Goal: Transaction & Acquisition: Purchase product/service

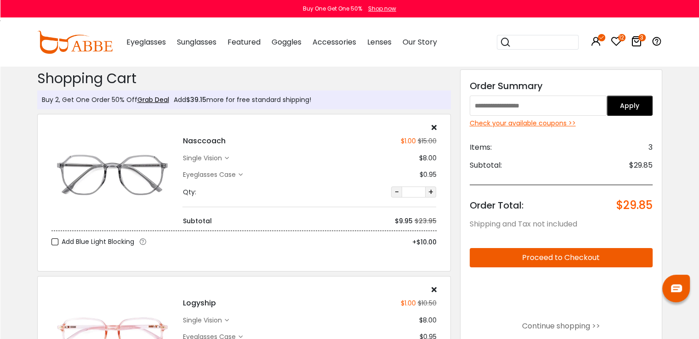
click at [226, 159] on icon at bounding box center [226, 158] width 4 height 4
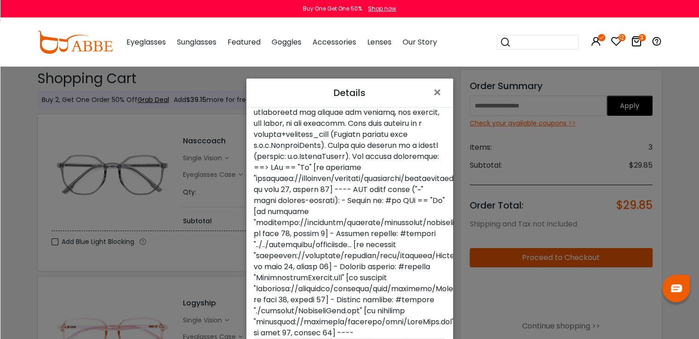
scroll to position [67, 0]
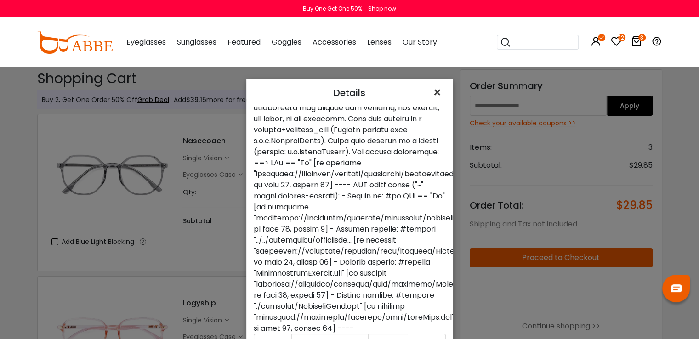
click at [435, 94] on span "×" at bounding box center [438, 93] width 13 height 20
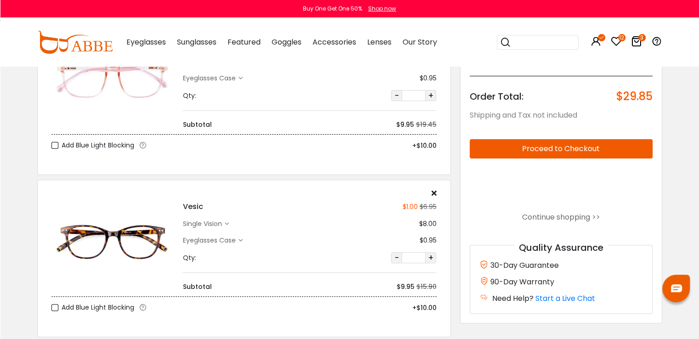
scroll to position [270, 0]
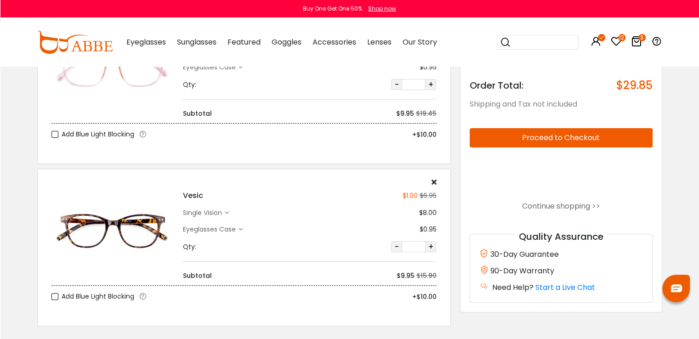
click at [228, 214] on icon at bounding box center [226, 213] width 4 height 4
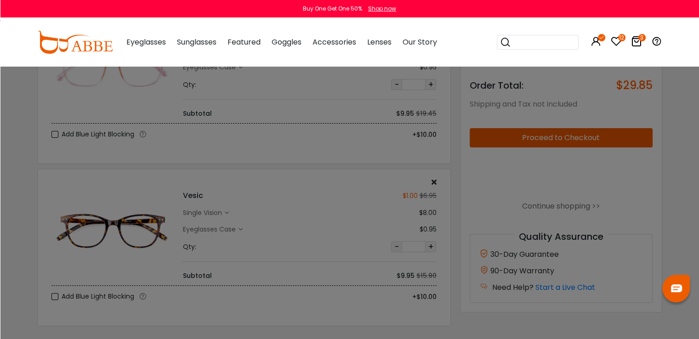
scroll to position [0, 0]
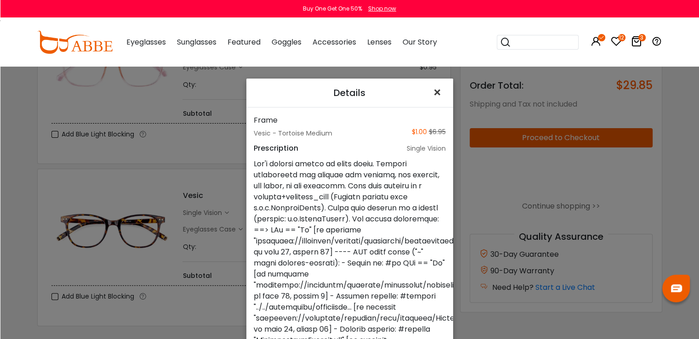
click at [433, 92] on span "×" at bounding box center [438, 93] width 13 height 20
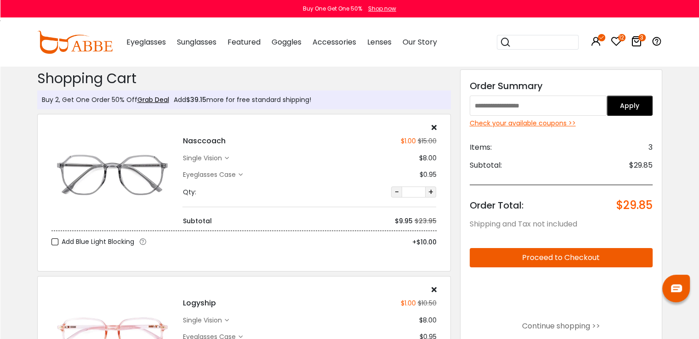
click at [228, 159] on icon at bounding box center [226, 158] width 4 height 4
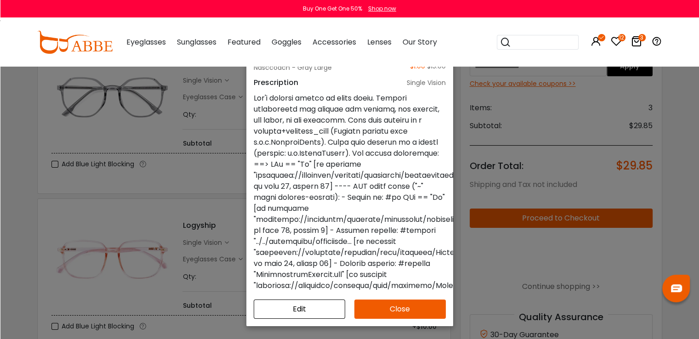
click at [396, 305] on button "Close" at bounding box center [399, 309] width 91 height 19
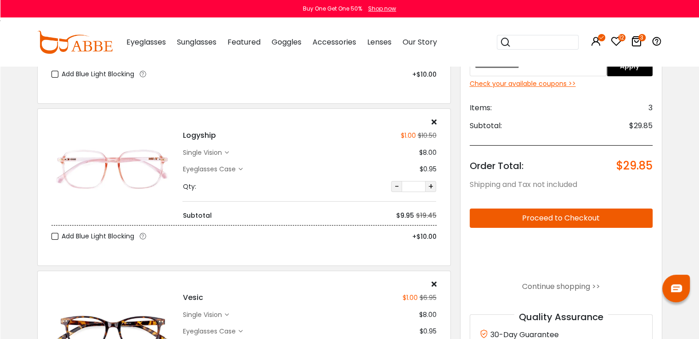
scroll to position [173, 0]
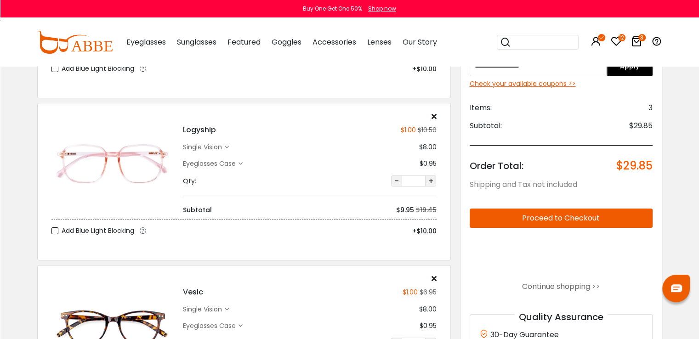
click at [228, 145] on icon at bounding box center [226, 147] width 4 height 4
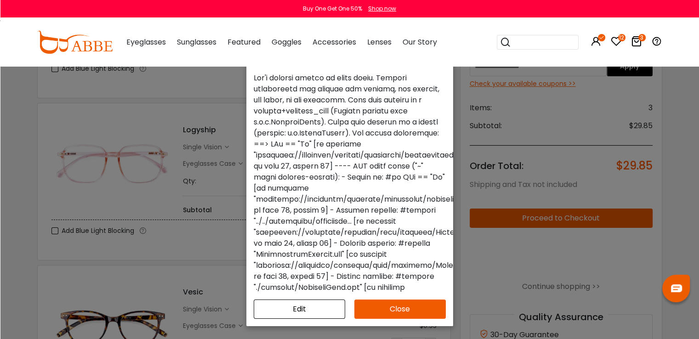
scroll to position [18, 0]
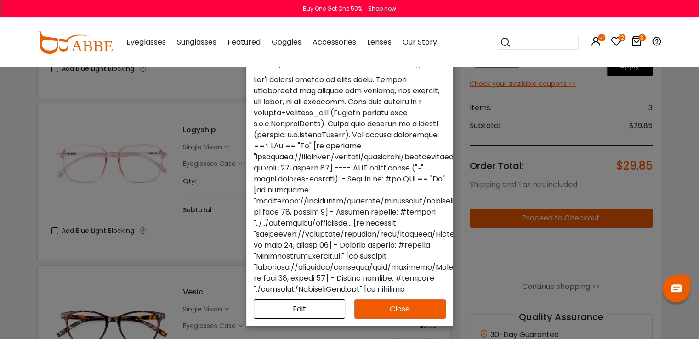
click at [411, 309] on button "Close" at bounding box center [399, 309] width 91 height 19
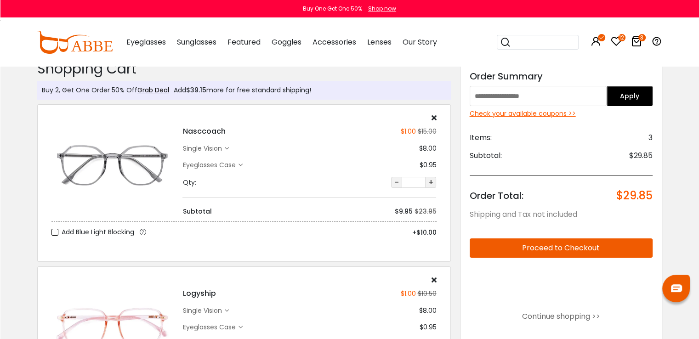
scroll to position [0, 0]
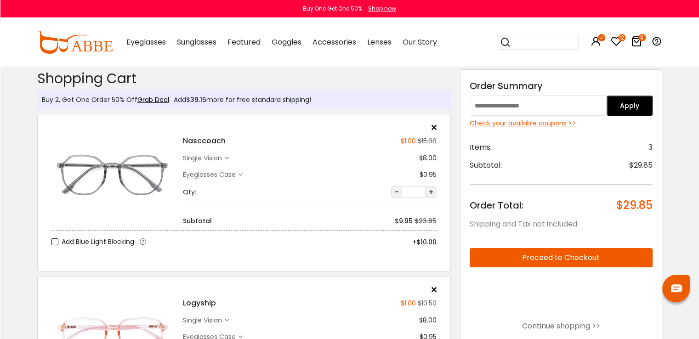
click at [552, 110] on input "text" at bounding box center [537, 106] width 137 height 20
click at [639, 109] on button "Apply" at bounding box center [629, 106] width 46 height 20
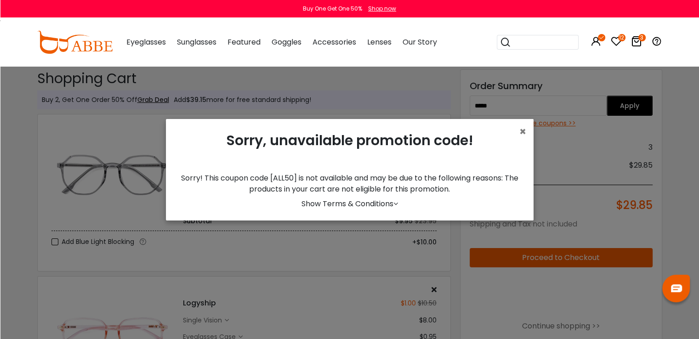
click at [526, 102] on div "× Sorry, unavailable promotion code! Sorry! This coupon code [ALL50] is not ava…" at bounding box center [349, 169] width 699 height 339
click at [524, 134] on span "×" at bounding box center [522, 131] width 7 height 15
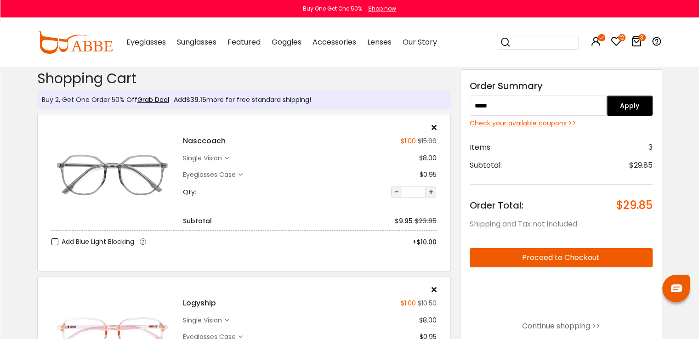
click at [523, 114] on input "*****" at bounding box center [537, 106] width 137 height 20
click at [491, 100] on input "**********" at bounding box center [537, 106] width 137 height 20
click at [634, 109] on button "Apply" at bounding box center [629, 106] width 46 height 20
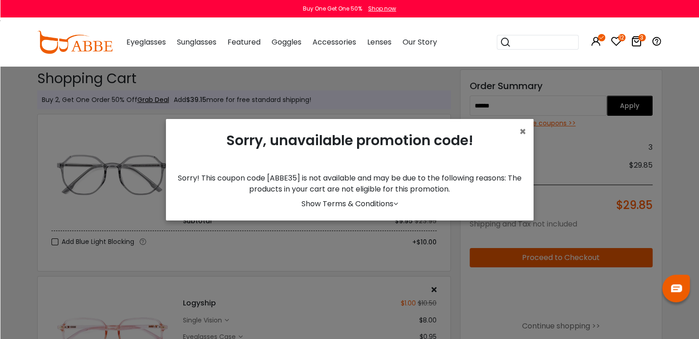
click at [522, 105] on div "× Sorry, unavailable promotion code! Sorry! This coupon code [ABBE35] is not av…" at bounding box center [349, 169] width 699 height 339
click at [520, 135] on span "×" at bounding box center [522, 131] width 7 height 15
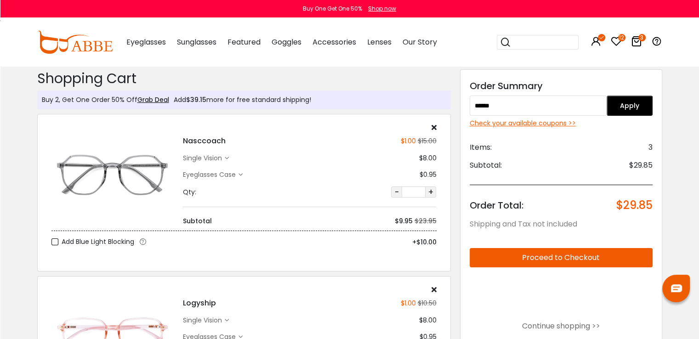
drag, startPoint x: 505, startPoint y: 105, endPoint x: 473, endPoint y: 110, distance: 32.0
click at [473, 110] on input "******" at bounding box center [537, 106] width 137 height 20
type input "*********"
click at [637, 102] on button "Apply" at bounding box center [629, 106] width 46 height 20
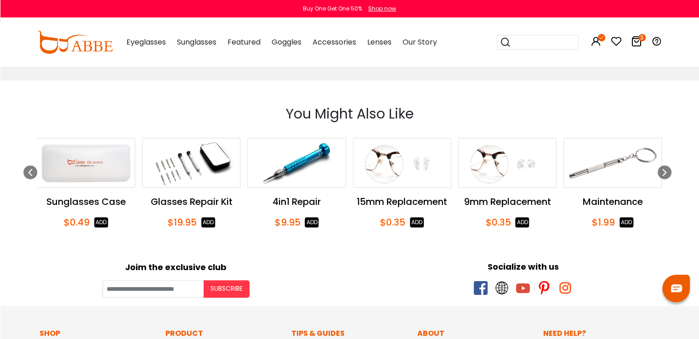
scroll to position [572, 0]
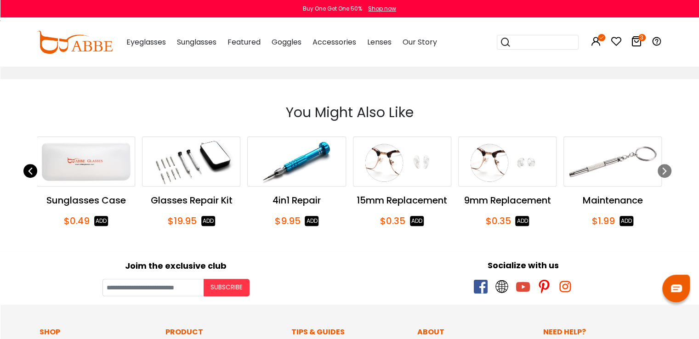
click at [32, 173] on icon "Previous slide" at bounding box center [30, 171] width 7 height 14
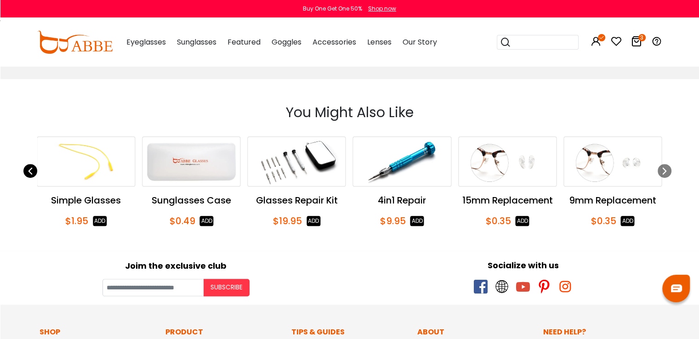
click at [32, 174] on icon "Previous slide" at bounding box center [30, 171] width 7 height 14
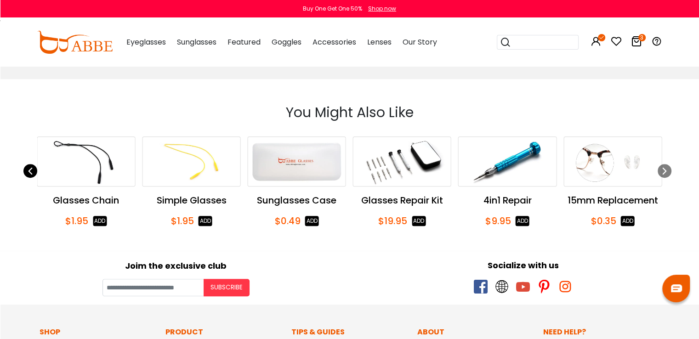
click at [32, 174] on icon "Previous slide" at bounding box center [30, 171] width 7 height 14
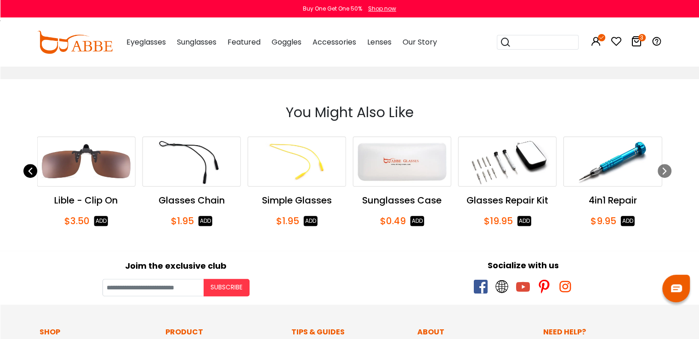
click at [32, 174] on icon "Previous slide" at bounding box center [30, 171] width 7 height 14
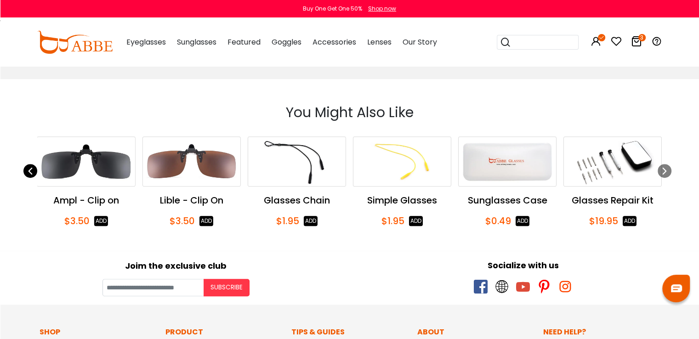
click at [32, 174] on icon "Previous slide" at bounding box center [30, 171] width 7 height 14
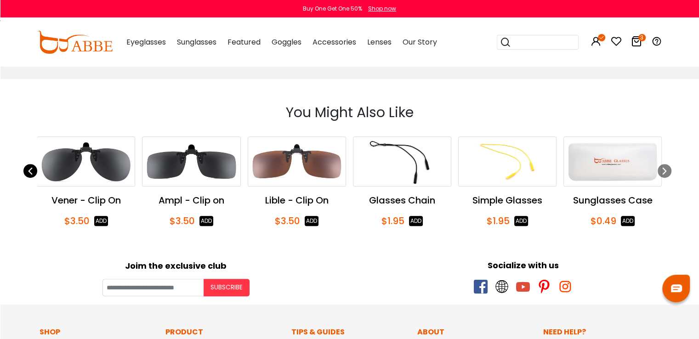
click at [32, 174] on icon "Previous slide" at bounding box center [30, 171] width 7 height 14
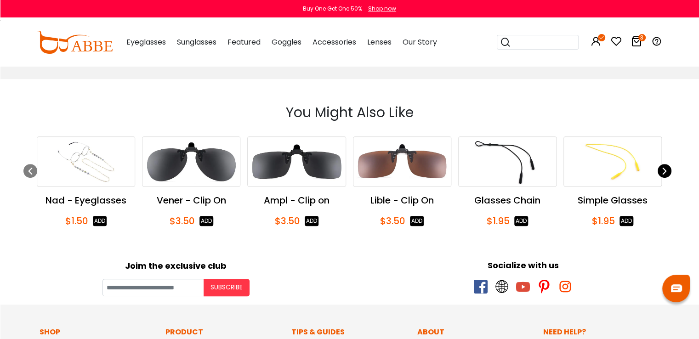
click at [668, 169] on div "Next slide" at bounding box center [664, 171] width 14 height 14
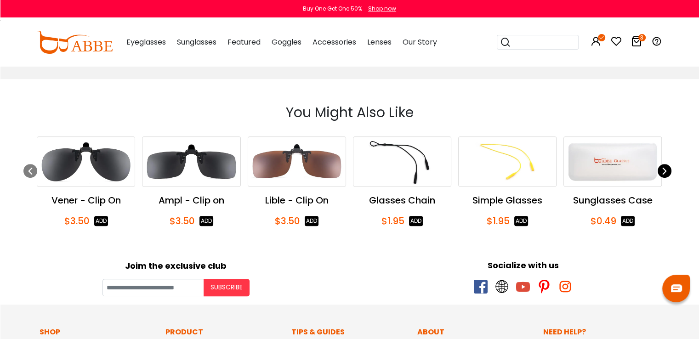
click at [668, 169] on div "Next slide" at bounding box center [664, 171] width 14 height 14
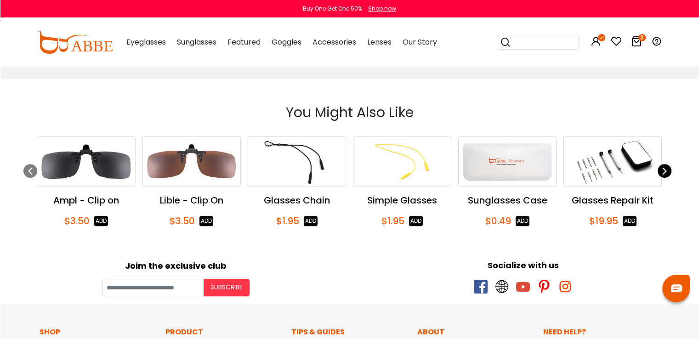
click at [668, 169] on div "Next slide" at bounding box center [664, 171] width 14 height 14
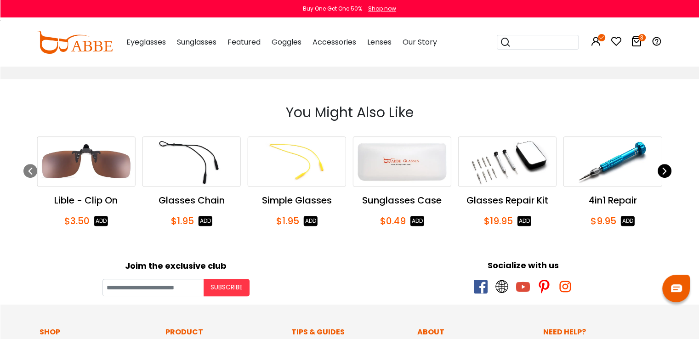
click at [668, 169] on div "Next slide" at bounding box center [664, 171] width 14 height 14
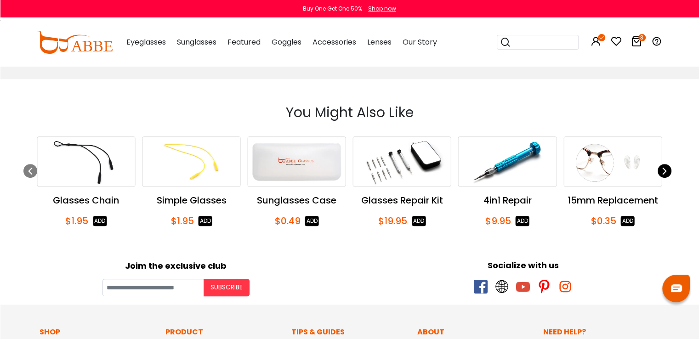
click at [668, 169] on div "Next slide" at bounding box center [664, 171] width 14 height 14
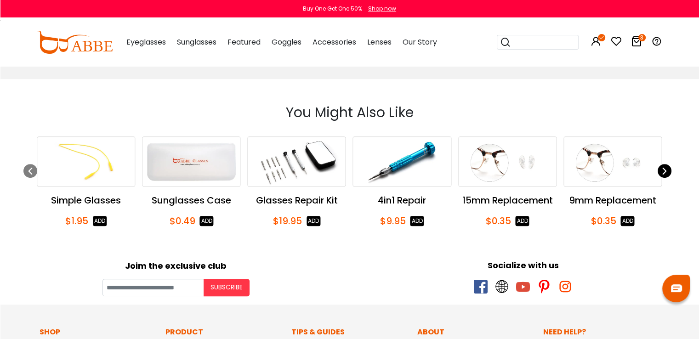
click at [668, 169] on div "Next slide" at bounding box center [664, 171] width 14 height 14
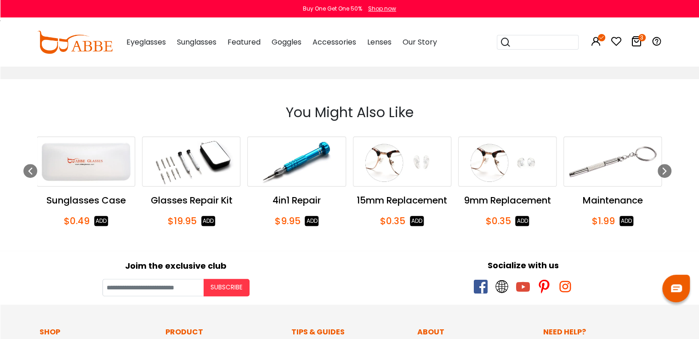
click at [671, 177] on div "You Might Also Like Silth - Eyeglasses Chain $0.80 ADD Leson - Eyeglasses Chain" at bounding box center [349, 165] width 699 height 172
click at [667, 169] on icon "Next slide" at bounding box center [664, 171] width 7 height 14
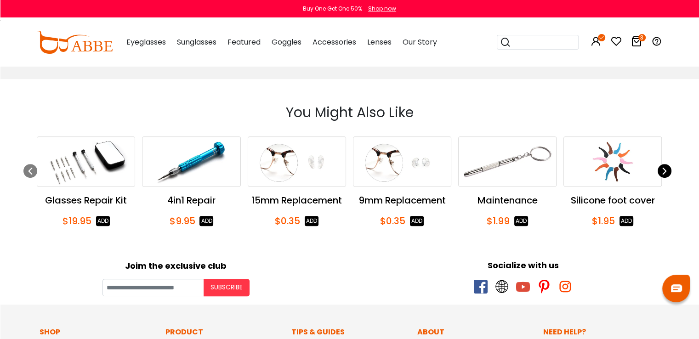
click at [667, 169] on icon "Next slide" at bounding box center [664, 171] width 7 height 14
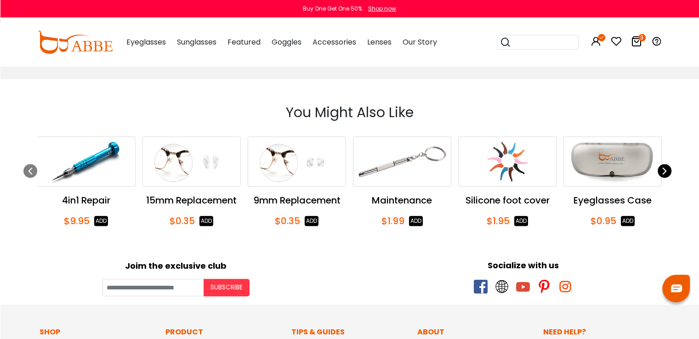
click at [667, 169] on icon "Next slide" at bounding box center [664, 171] width 7 height 14
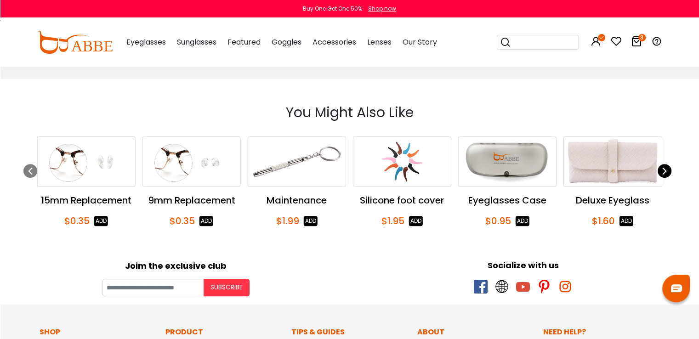
click at [667, 169] on icon "Next slide" at bounding box center [664, 171] width 7 height 14
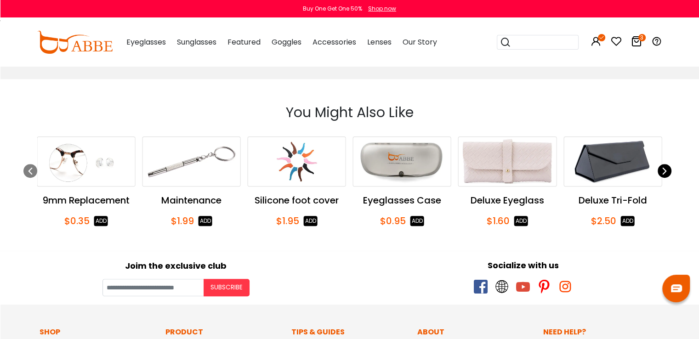
click at [667, 169] on icon "Next slide" at bounding box center [664, 171] width 7 height 14
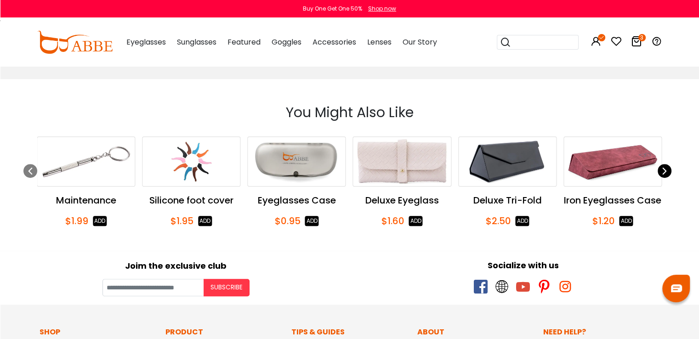
click at [667, 169] on icon "Next slide" at bounding box center [664, 171] width 7 height 14
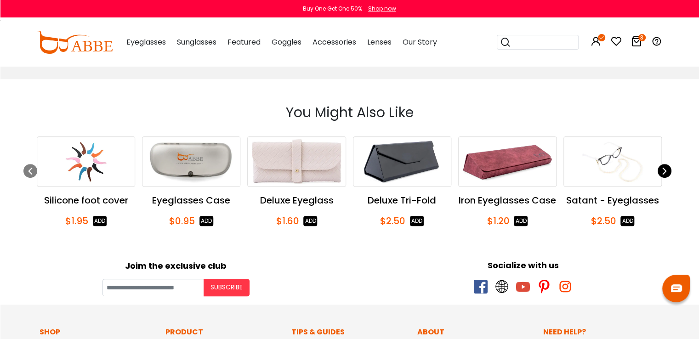
click at [667, 169] on icon "Next slide" at bounding box center [664, 171] width 7 height 14
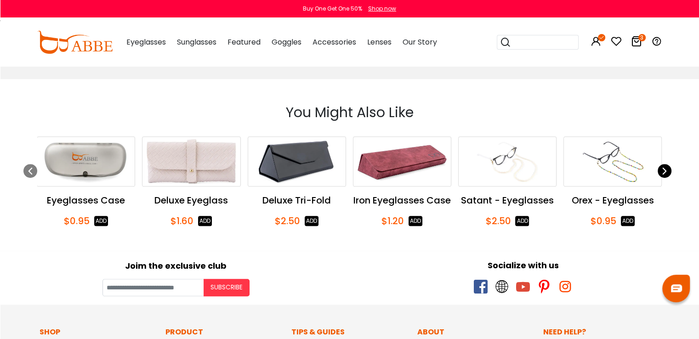
click at [667, 169] on icon "Next slide" at bounding box center [664, 171] width 7 height 14
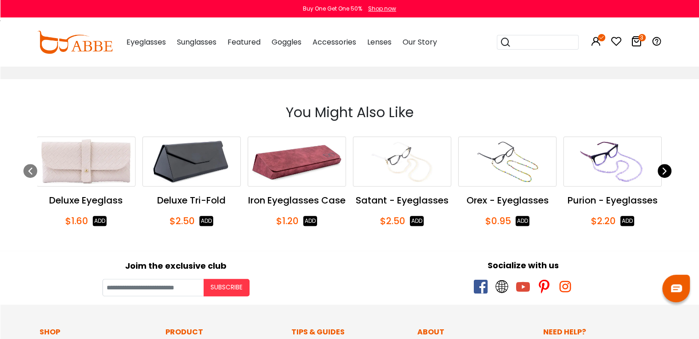
click at [667, 169] on icon "Next slide" at bounding box center [664, 171] width 7 height 14
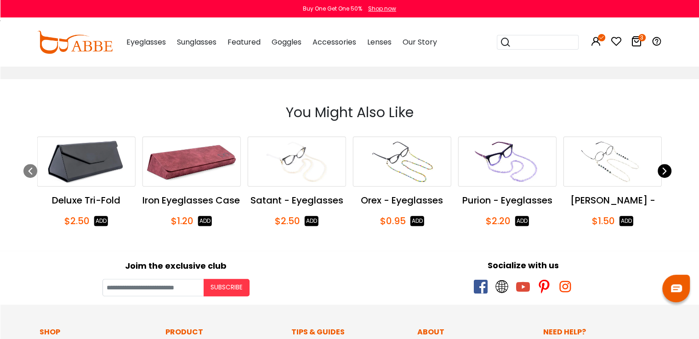
click at [667, 169] on icon "Next slide" at bounding box center [664, 171] width 7 height 14
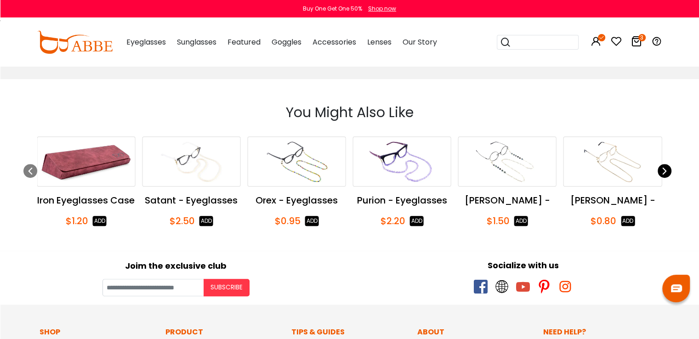
click at [667, 169] on icon "Next slide" at bounding box center [664, 171] width 7 height 14
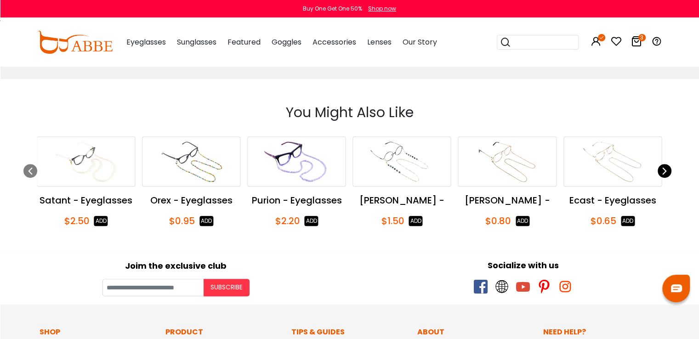
click at [667, 169] on icon "Next slide" at bounding box center [664, 171] width 7 height 14
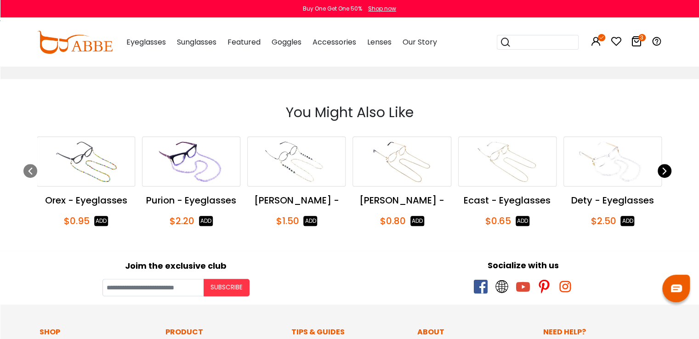
click at [667, 169] on icon "Next slide" at bounding box center [664, 171] width 7 height 14
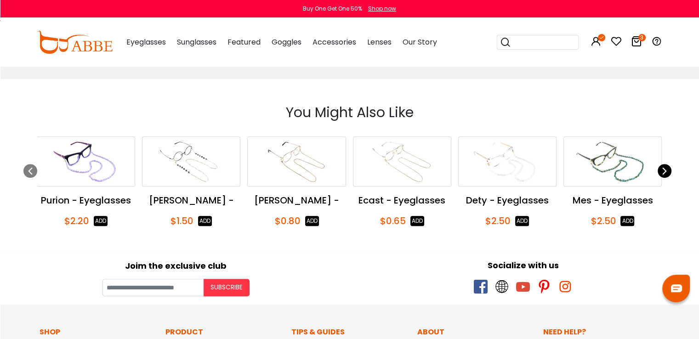
click at [667, 169] on icon "Next slide" at bounding box center [664, 171] width 7 height 14
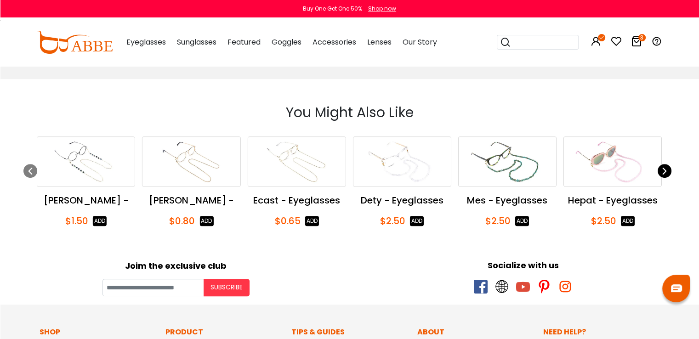
click at [667, 169] on icon "Next slide" at bounding box center [664, 171] width 7 height 14
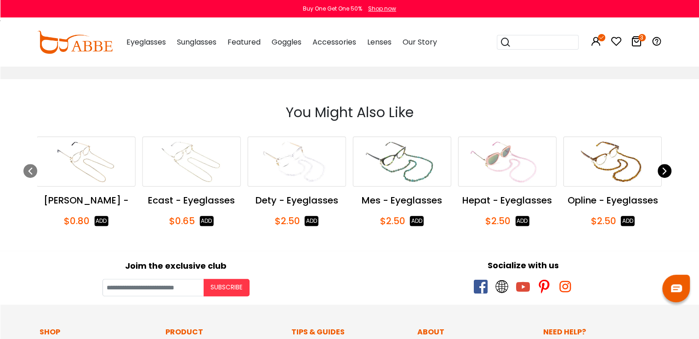
click at [667, 169] on icon "Next slide" at bounding box center [664, 171] width 7 height 14
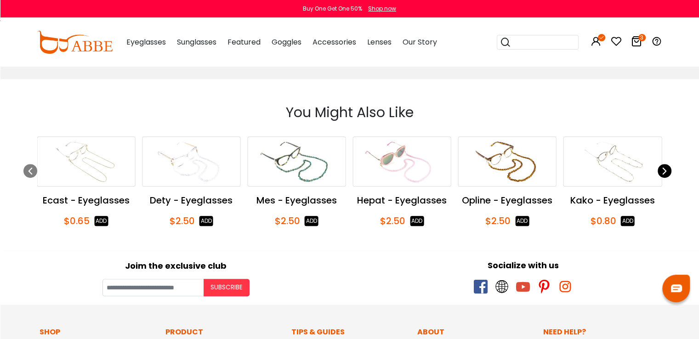
click at [667, 169] on icon "Next slide" at bounding box center [664, 171] width 7 height 14
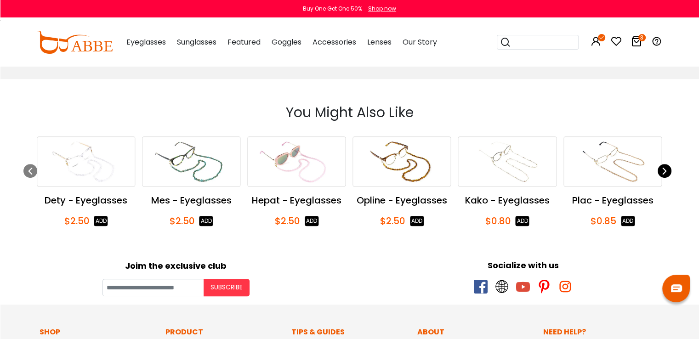
click at [667, 169] on icon "Next slide" at bounding box center [664, 171] width 7 height 14
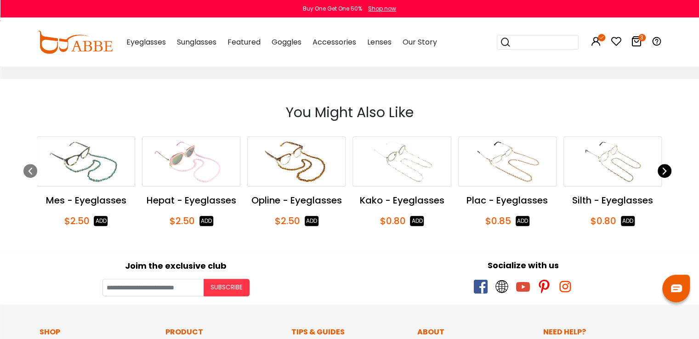
click at [667, 169] on icon "Next slide" at bounding box center [664, 171] width 7 height 14
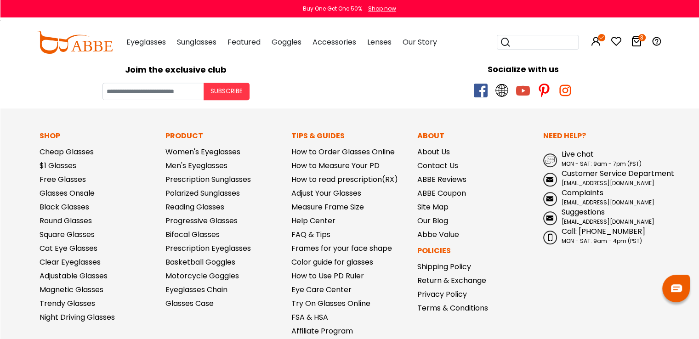
scroll to position [786, 0]
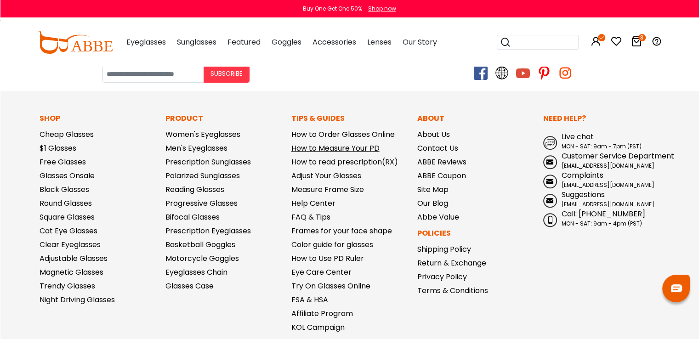
click at [339, 147] on link "How to Measure Your PD" at bounding box center [335, 148] width 88 height 11
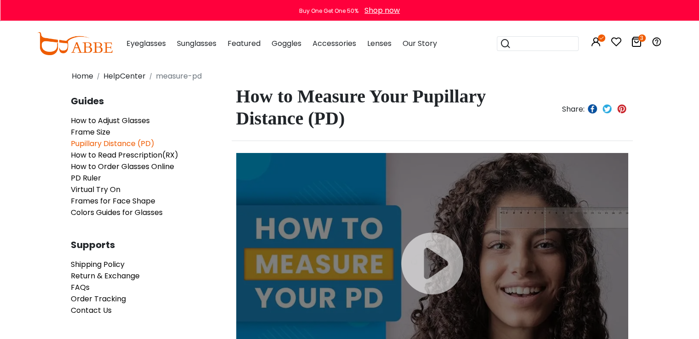
click at [637, 42] on icon at bounding box center [636, 41] width 11 height 11
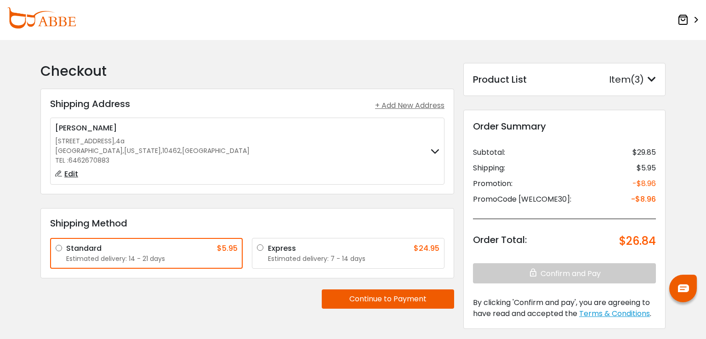
click at [402, 296] on button "Continue to Payment" at bounding box center [388, 298] width 132 height 19
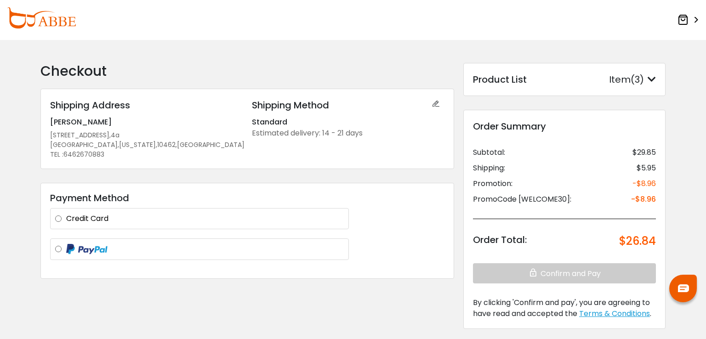
click at [66, 250] on label at bounding box center [204, 248] width 277 height 11
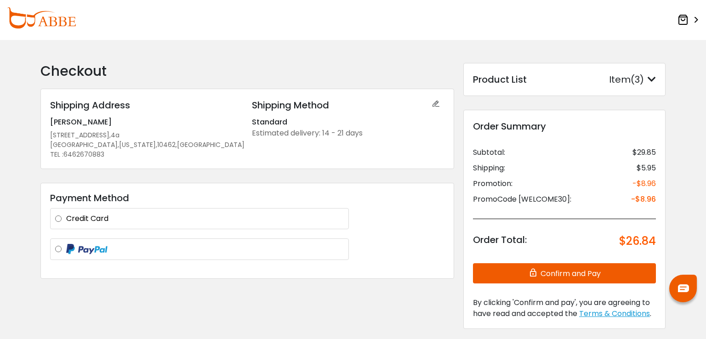
click at [570, 271] on button "Confirm and Pay" at bounding box center [564, 273] width 183 height 20
